Goal: Information Seeking & Learning: Learn about a topic

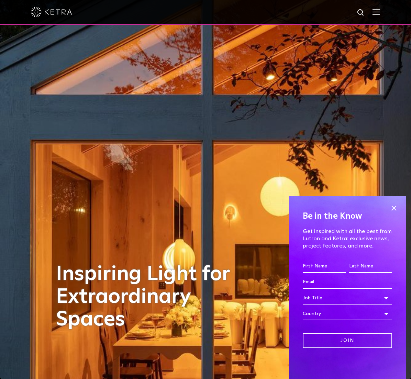
click at [379, 12] on img at bounding box center [376, 12] width 8 height 7
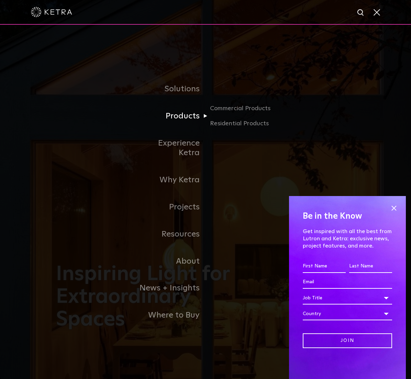
click at [180, 120] on link "Products" at bounding box center [170, 116] width 70 height 27
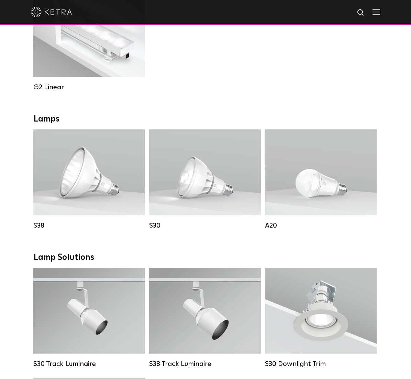
scroll to position [420, 0]
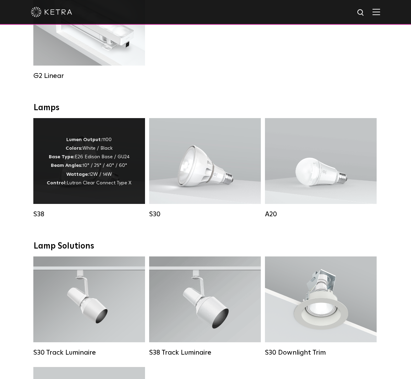
click at [93, 144] on p "Lumen Output: 1100 Colors: White / Black Base Type: E26 Edison Base / GU24 Beam…" at bounding box center [89, 162] width 84 height 52
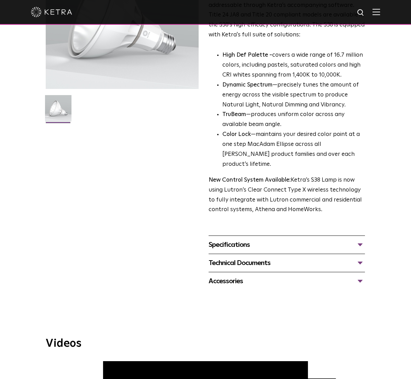
scroll to position [117, 0]
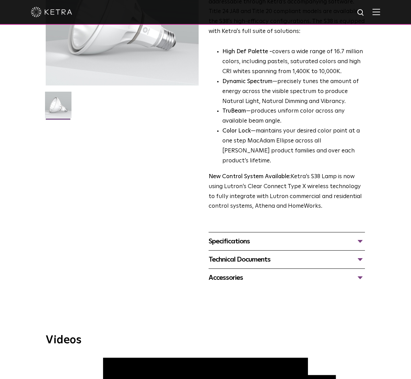
click at [358, 236] on div "Specifications" at bounding box center [286, 241] width 156 height 11
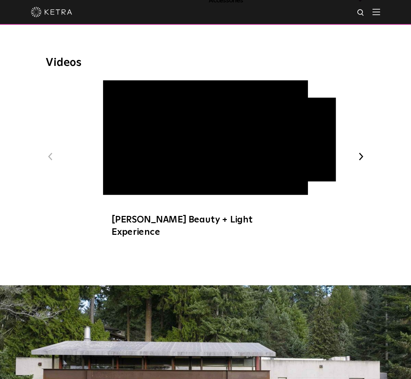
scroll to position [547, 0]
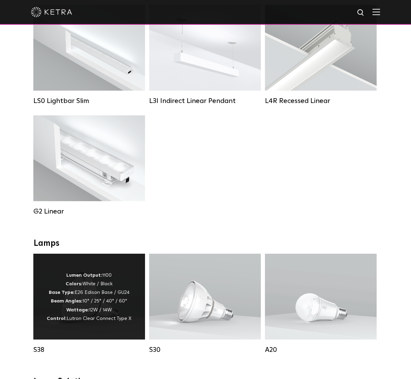
scroll to position [284, 0]
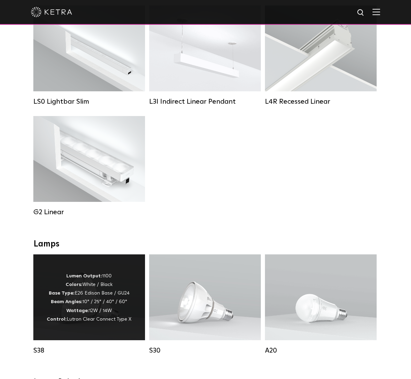
click at [102, 315] on p "Lumen Output: 1100 Colors: White / Black Base Type: E26 Edison Base / GU24 Beam…" at bounding box center [89, 298] width 84 height 52
